Goal: Find specific page/section: Find specific page/section

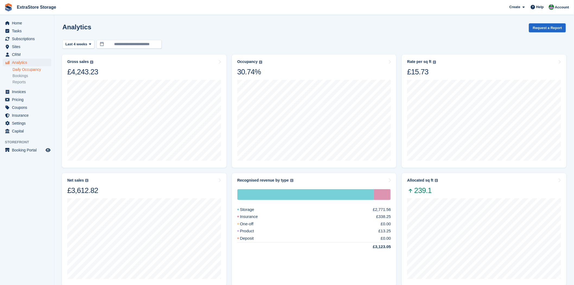
click at [20, 70] on link "Daily Occupancy" at bounding box center [31, 69] width 39 height 5
